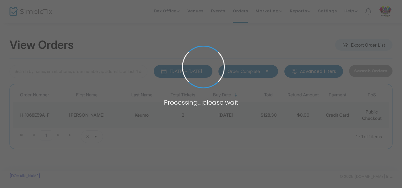
type input "H-1068E59A-F"
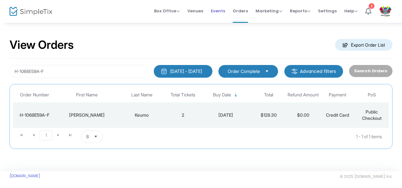
click at [216, 7] on span "Events" at bounding box center [218, 11] width 14 height 16
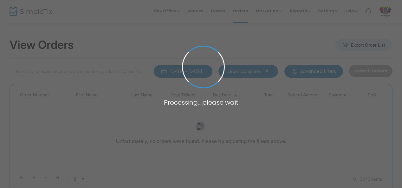
type input "H-1068E59A-F"
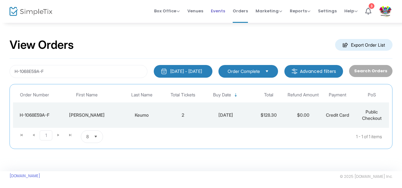
click at [223, 7] on span "Events" at bounding box center [218, 11] width 14 height 16
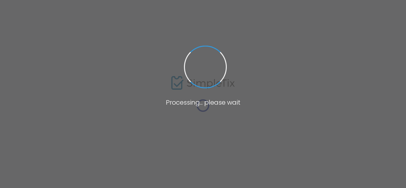
type input "[GEOGRAPHIC_DATA]"
